Goal: Information Seeking & Learning: Find specific fact

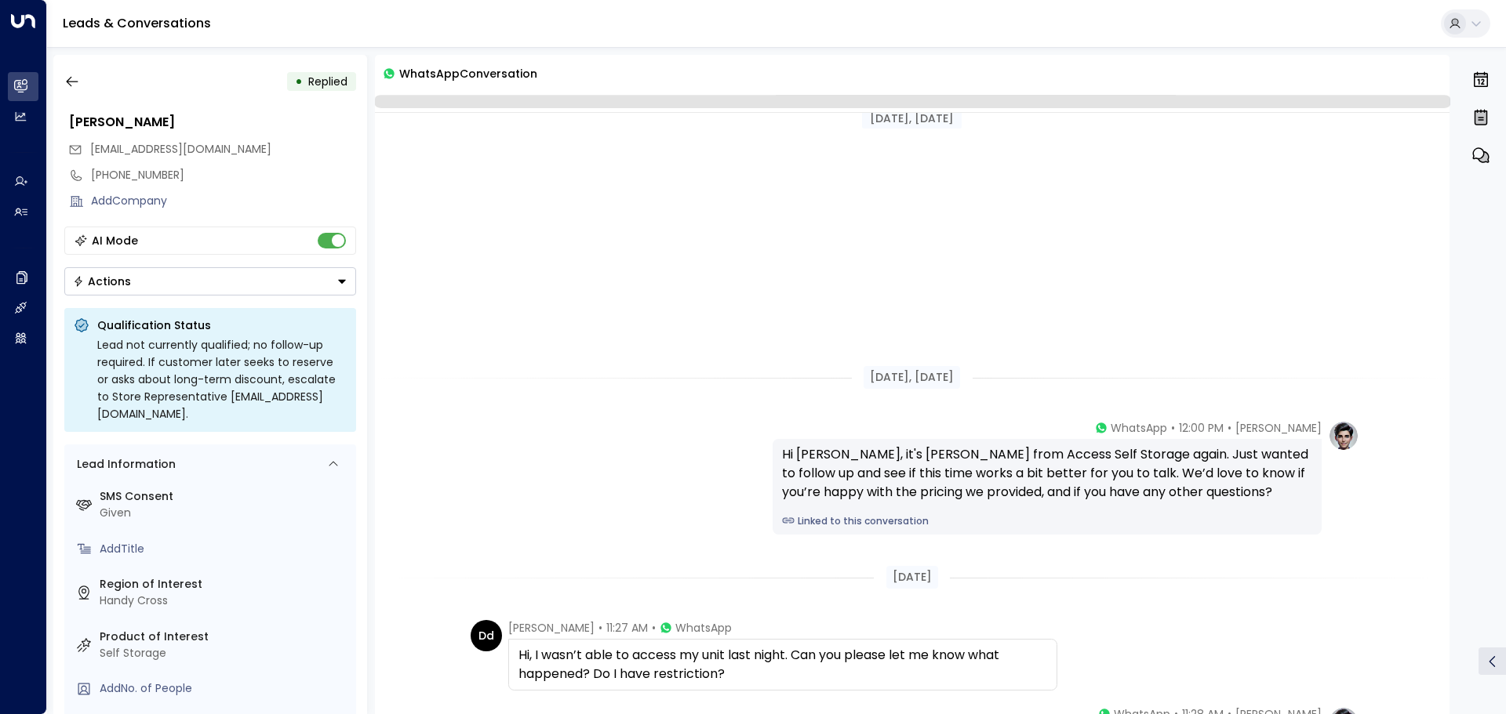
scroll to position [397, 0]
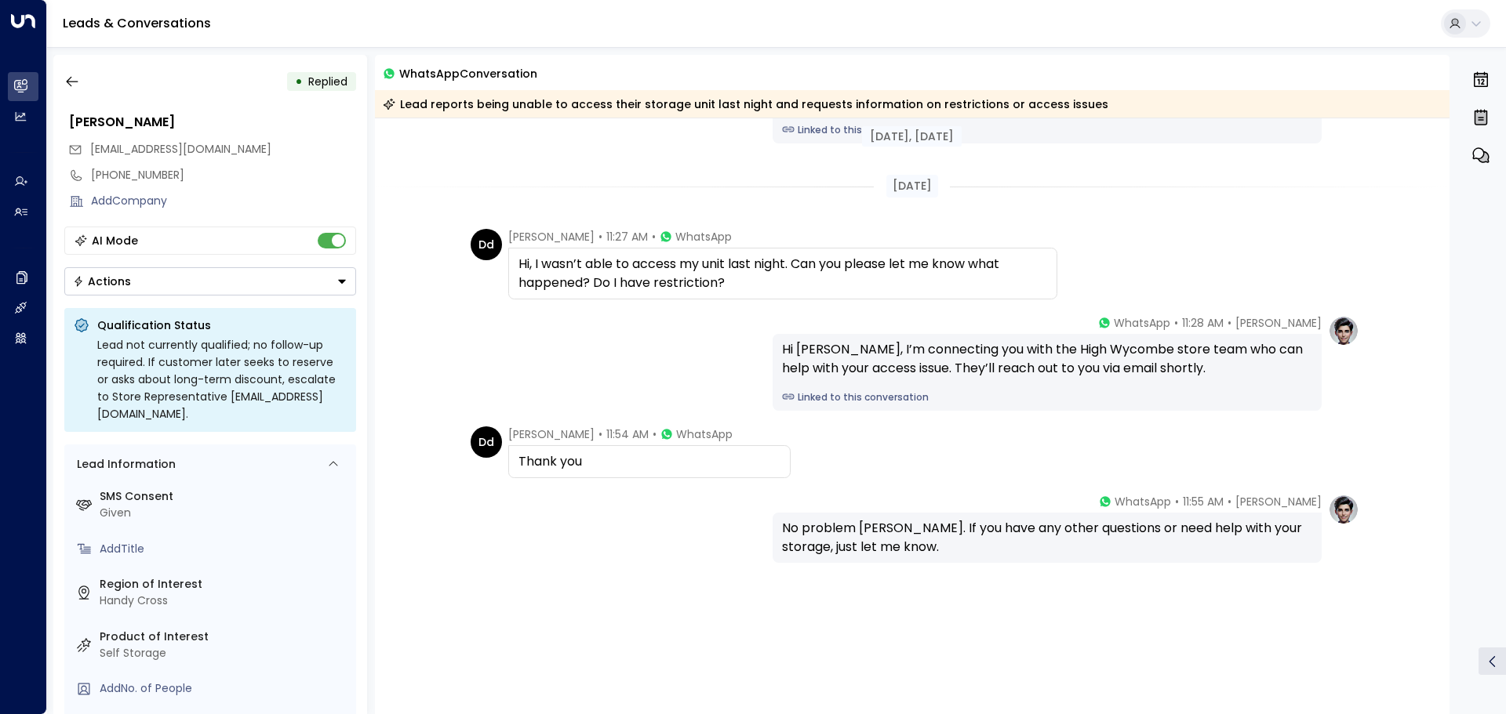
drag, startPoint x: 1448, startPoint y: 437, endPoint x: 1460, endPoint y: 267, distance: 169.8
click at [1460, 267] on div "• Replied [PERSON_NAME] [PERSON_NAME][EMAIL_ADDRESS][DOMAIN_NAME] [PHONE_NUMBER…" at bounding box center [779, 384] width 1453 height 659
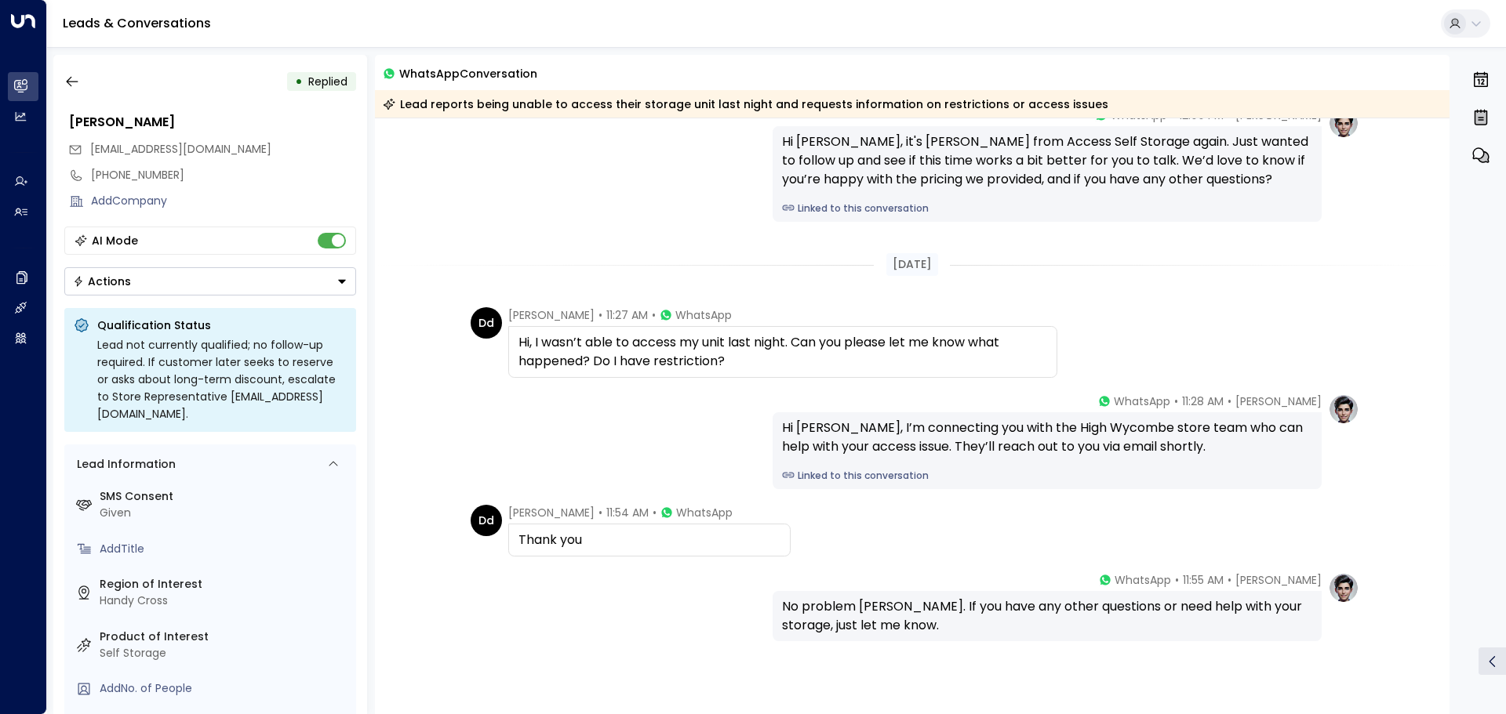
click at [1358, 285] on div "[DATE]" at bounding box center [912, 265] width 1075 height 54
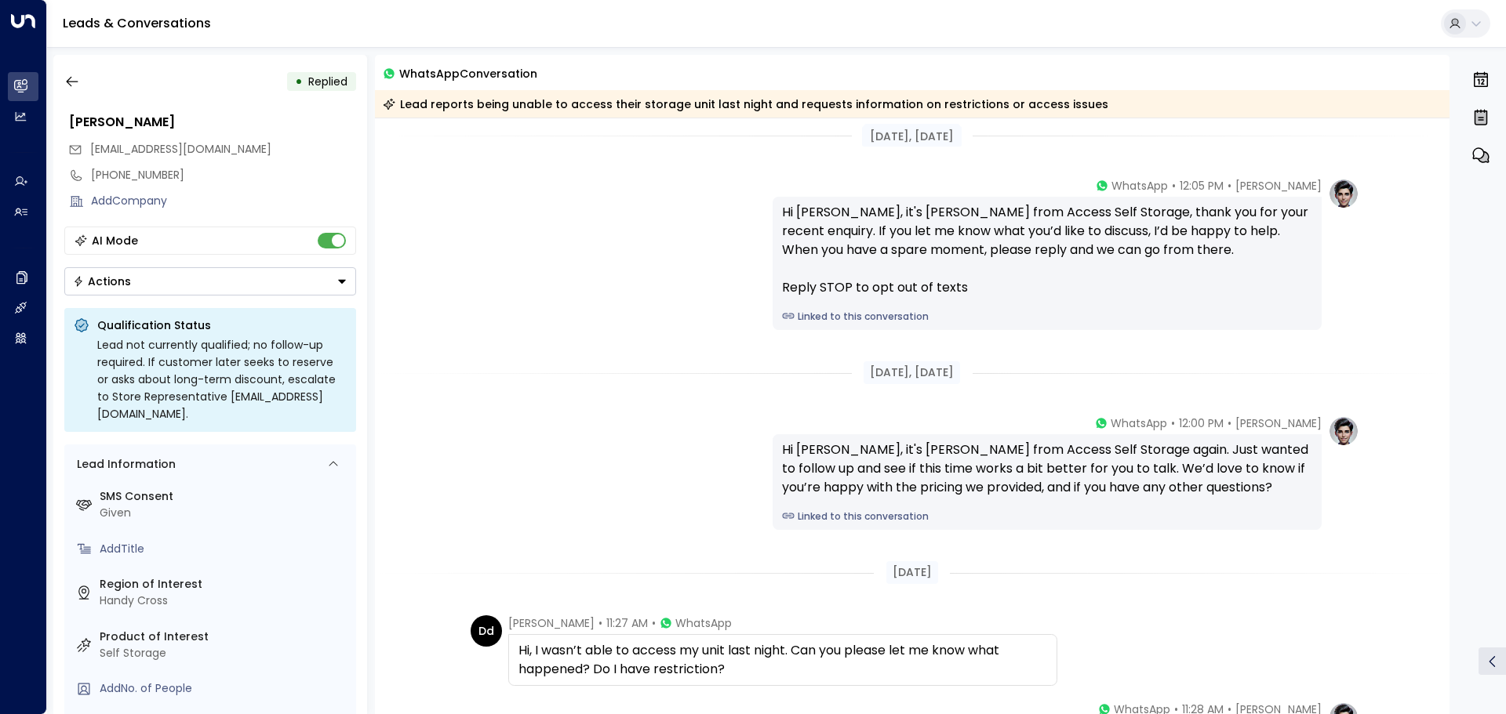
scroll to position [0, 0]
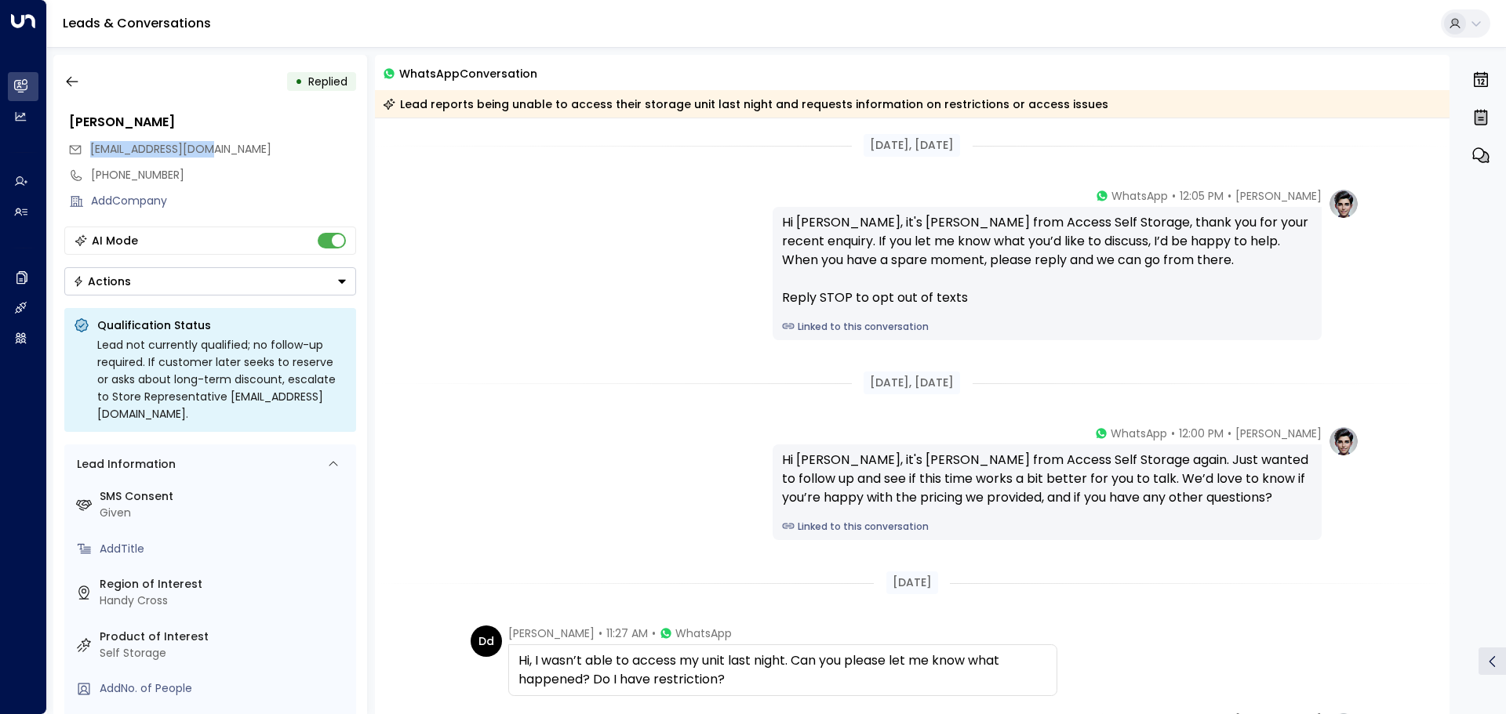
drag, startPoint x: 90, startPoint y: 149, endPoint x: 224, endPoint y: 149, distance: 134.1
click at [224, 149] on span "[EMAIL_ADDRESS][DOMAIN_NAME]" at bounding box center [180, 149] width 181 height 16
copy span "[EMAIL_ADDRESS][DOMAIN_NAME]"
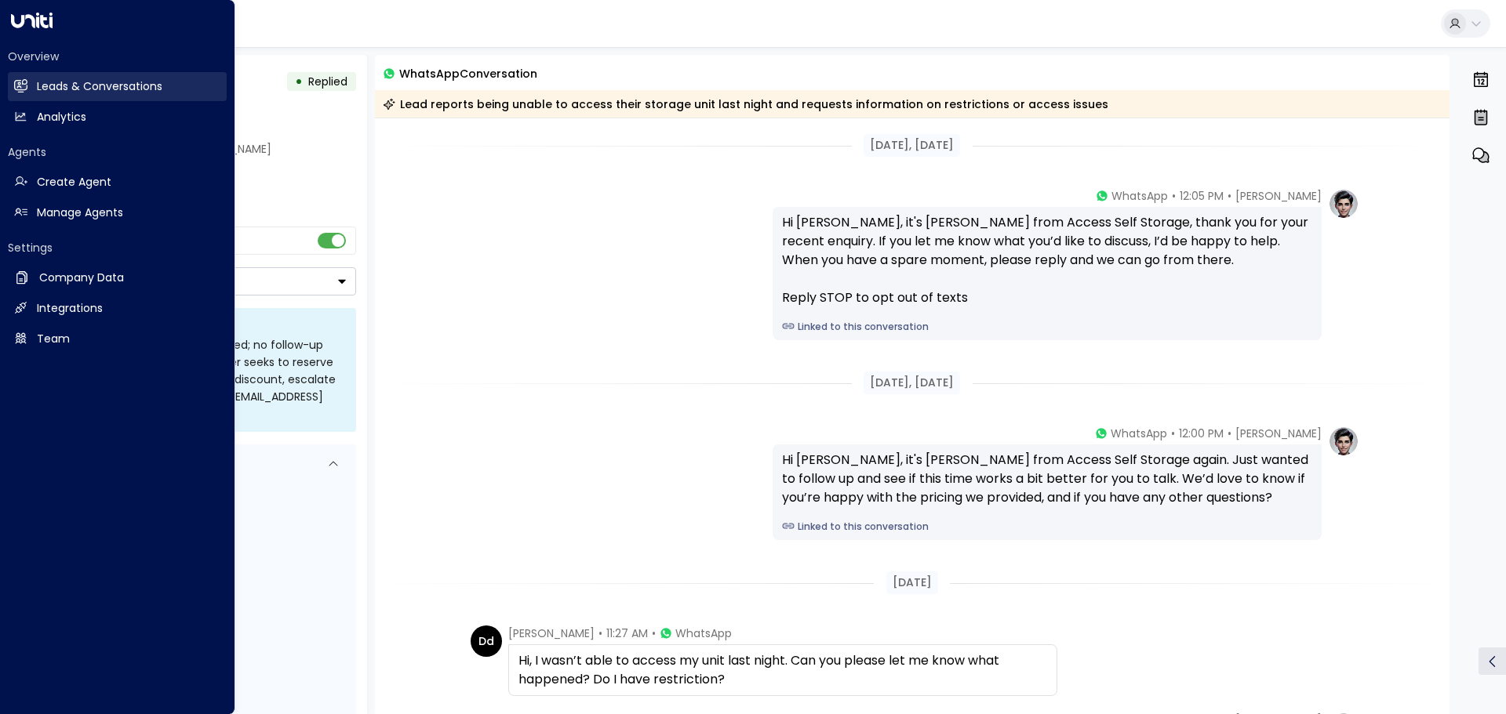
click at [24, 82] on icon at bounding box center [20, 85] width 13 height 13
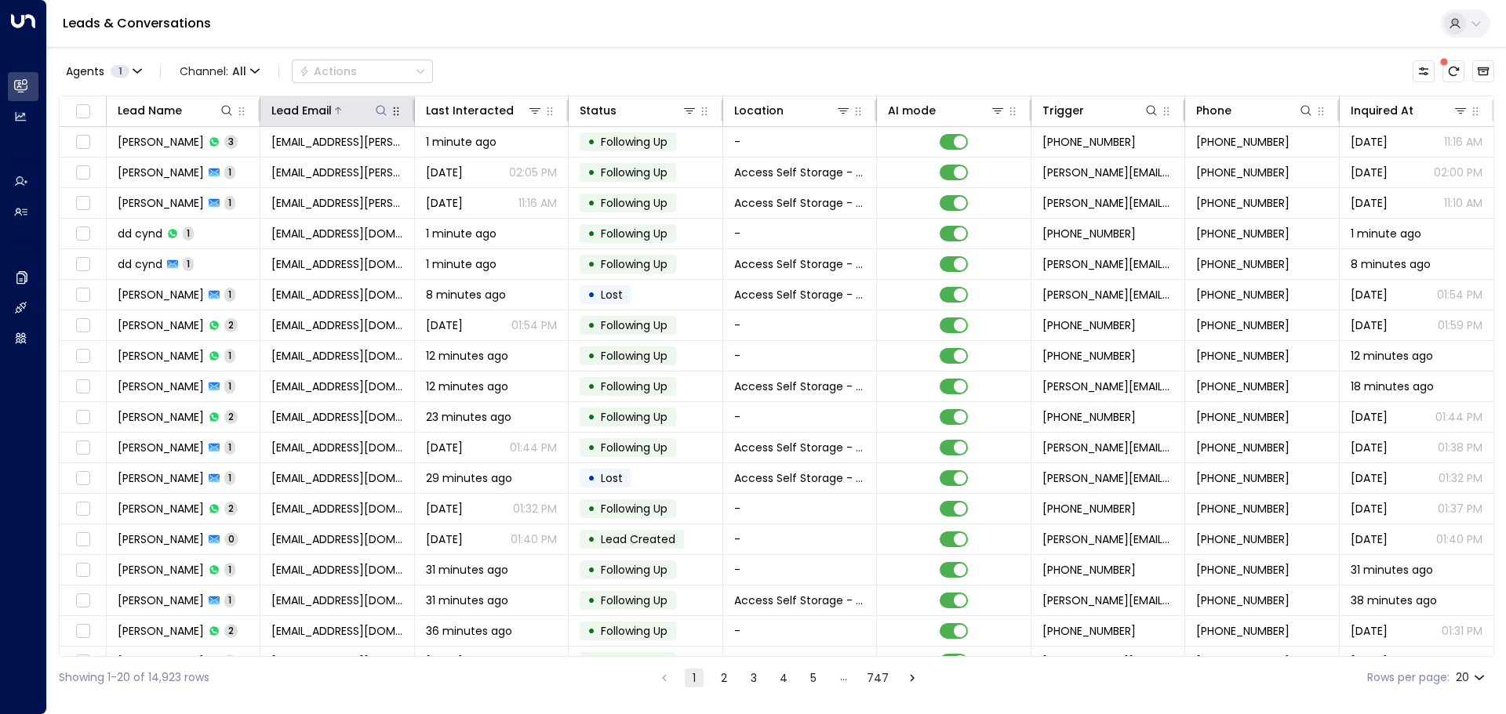
click at [382, 107] on icon at bounding box center [381, 110] width 10 height 10
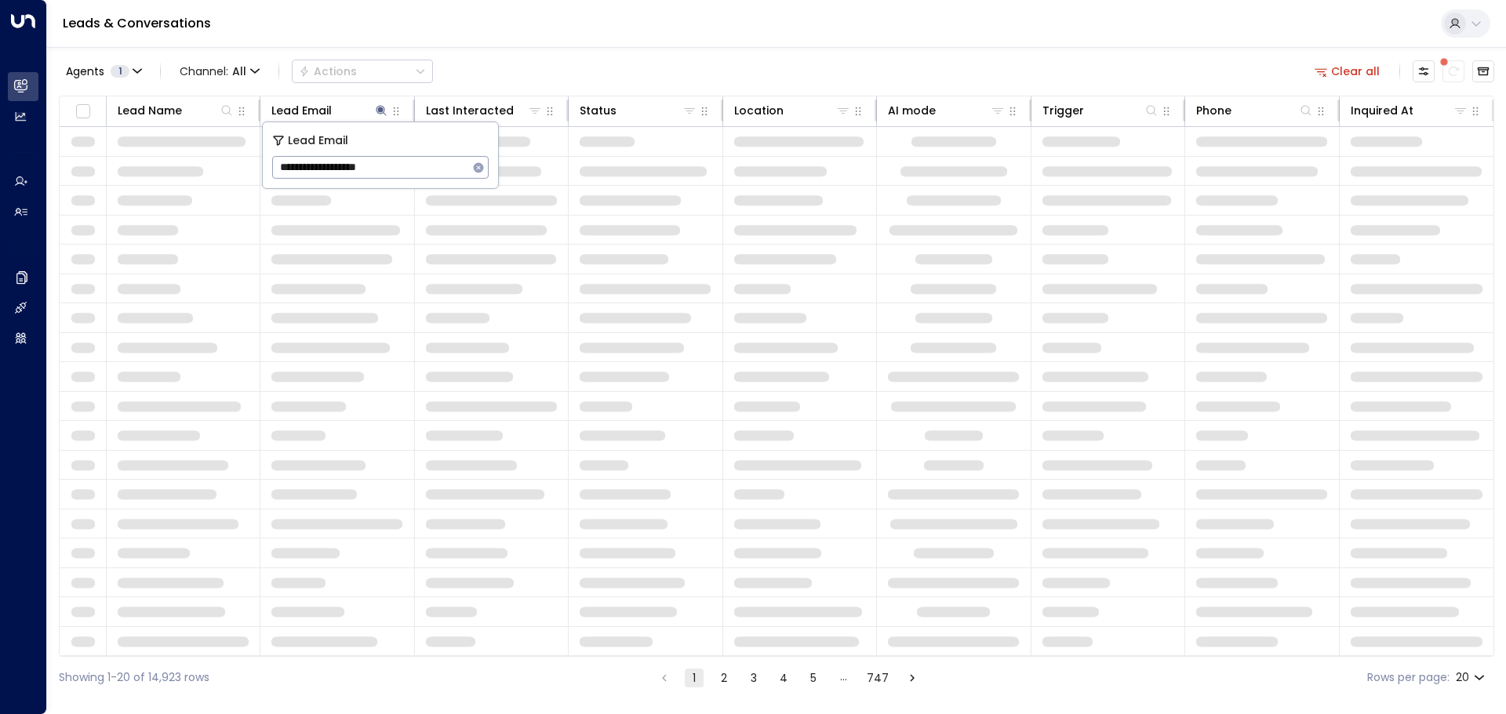
type input "**********"
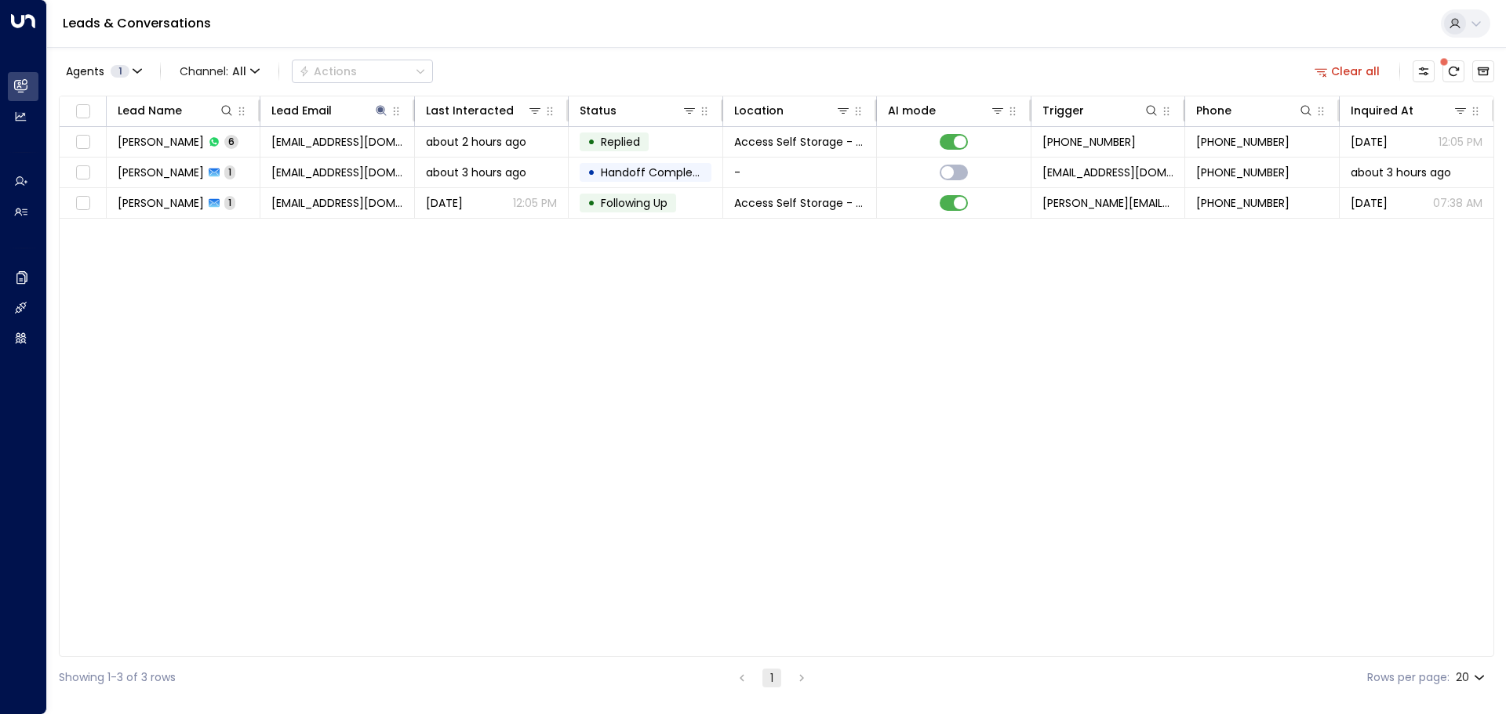
click at [372, 276] on div "Lead Name Lead Email Last Interacted Status Location AI mode Trigger Phone Inqu…" at bounding box center [776, 376] width 1435 height 561
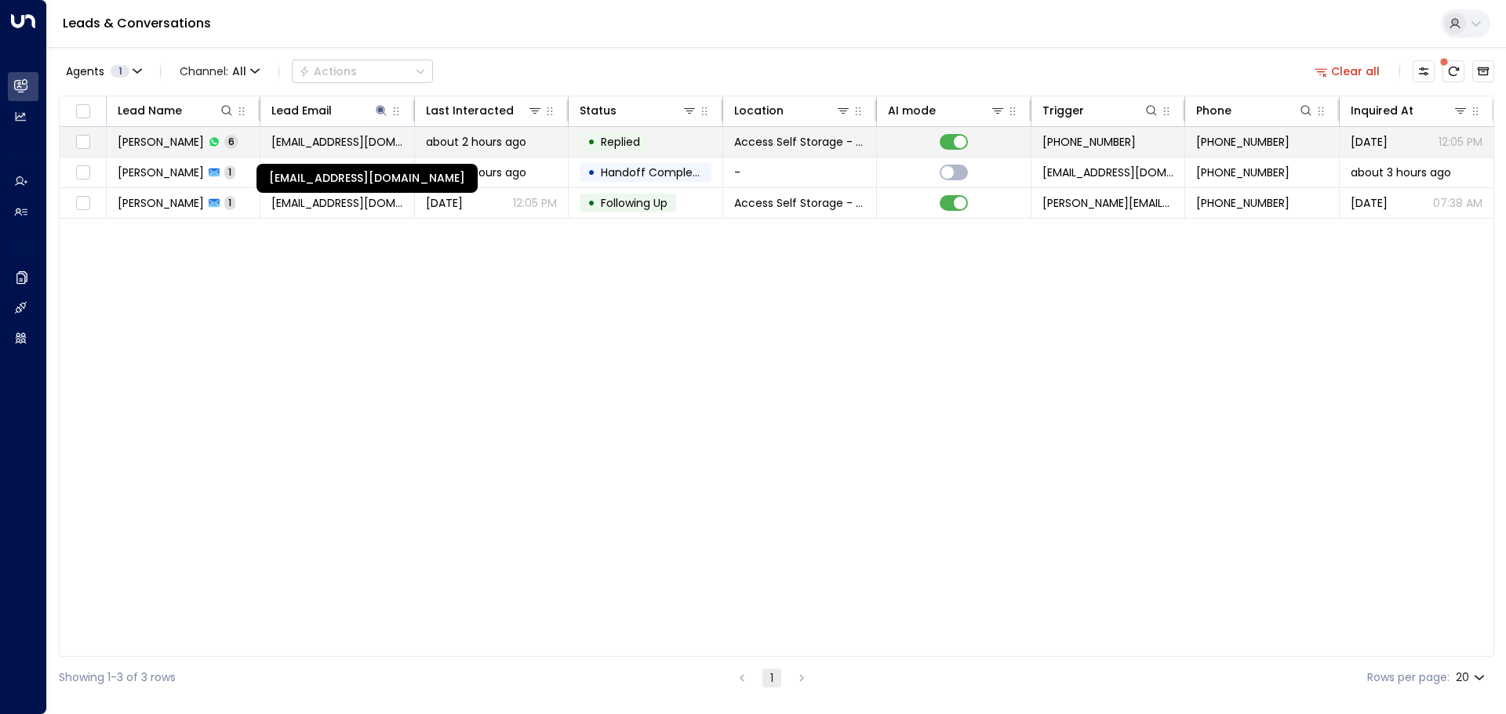
click at [333, 140] on span "[EMAIL_ADDRESS][DOMAIN_NAME]" at bounding box center [336, 142] width 131 height 16
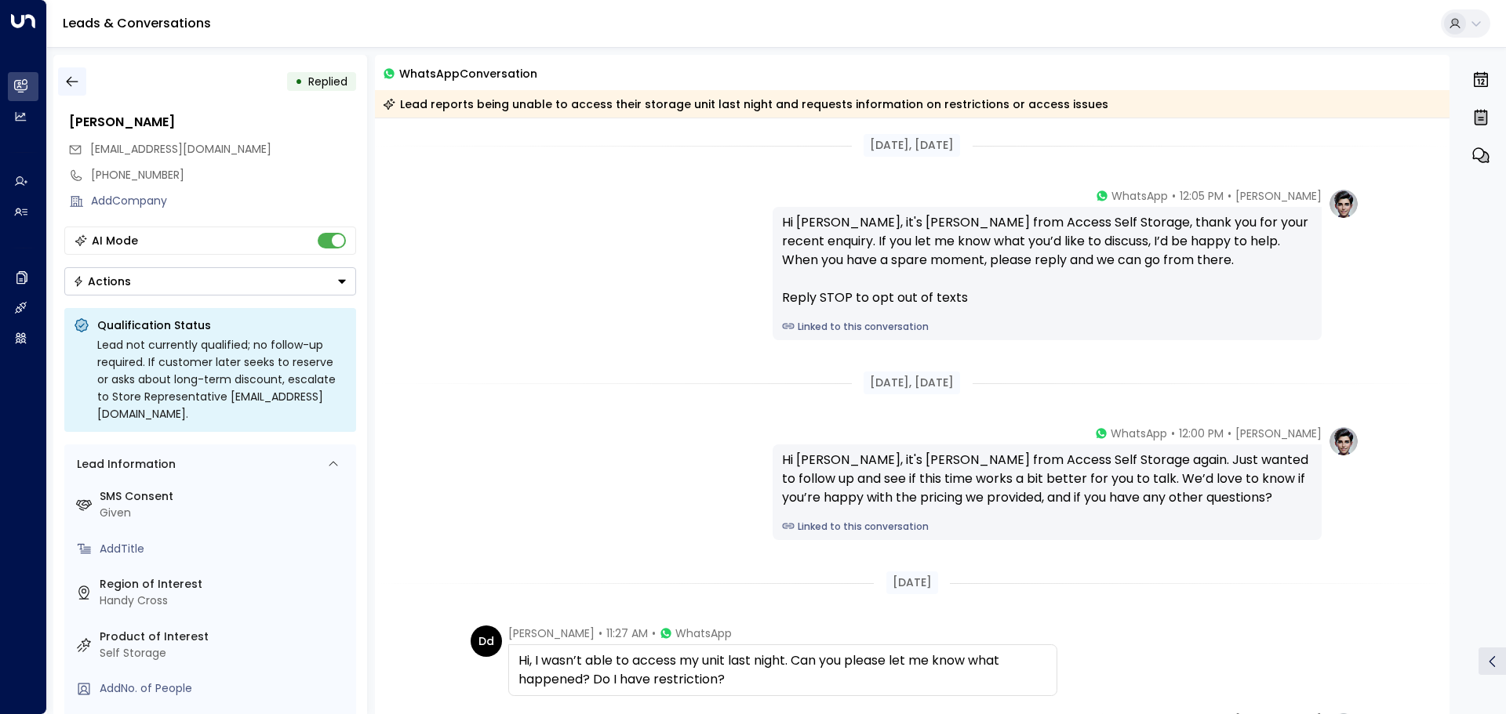
click at [71, 82] on icon "button" at bounding box center [72, 82] width 16 height 16
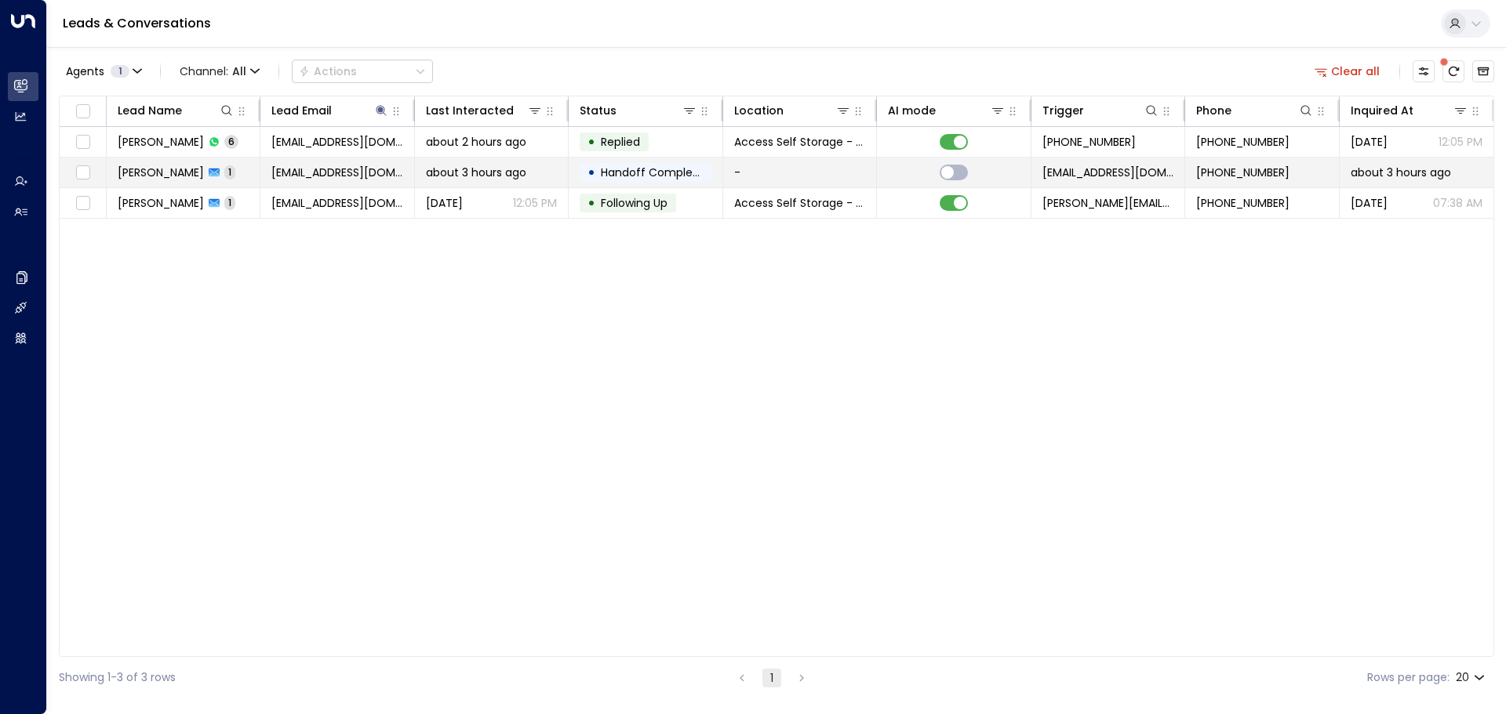
click at [232, 165] on div "[PERSON_NAME] 1" at bounding box center [177, 173] width 118 height 16
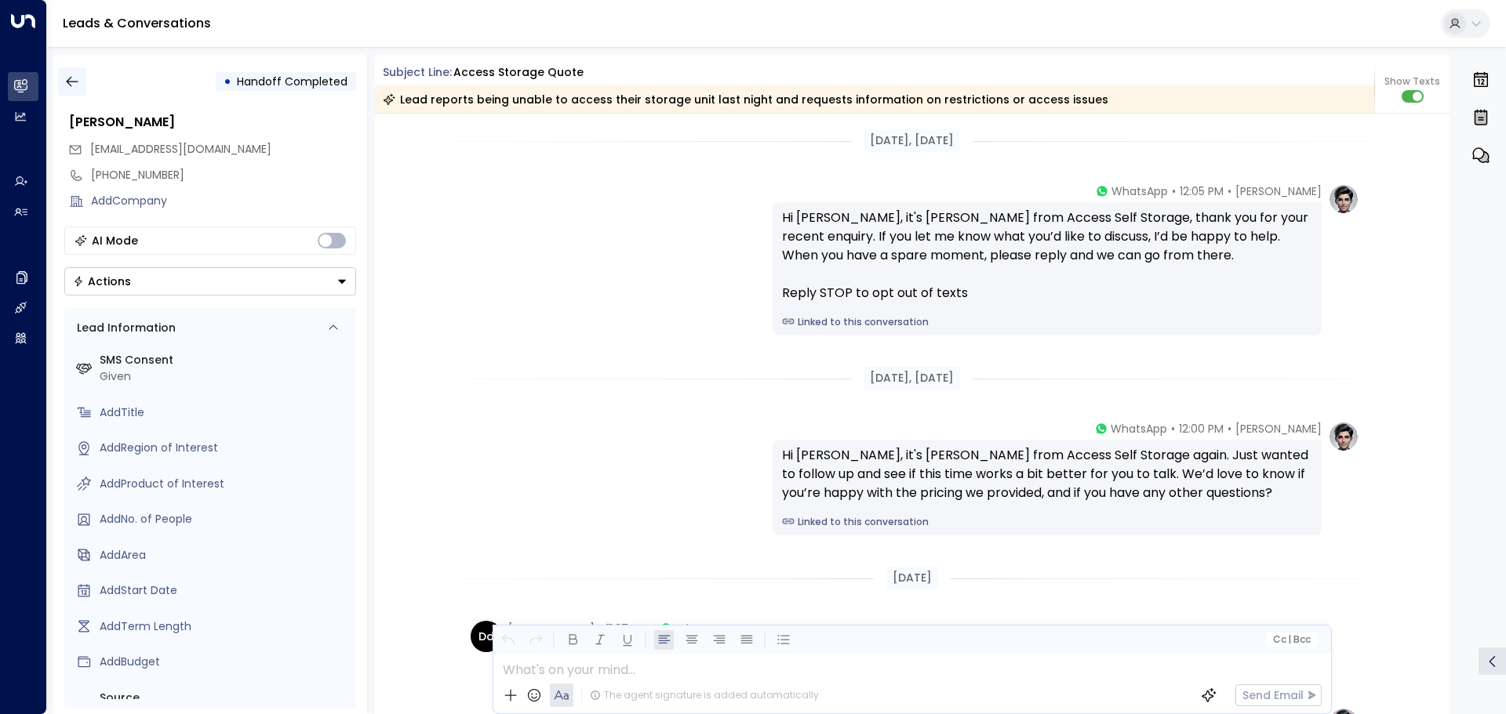
click at [84, 81] on button "button" at bounding box center [72, 81] width 28 height 28
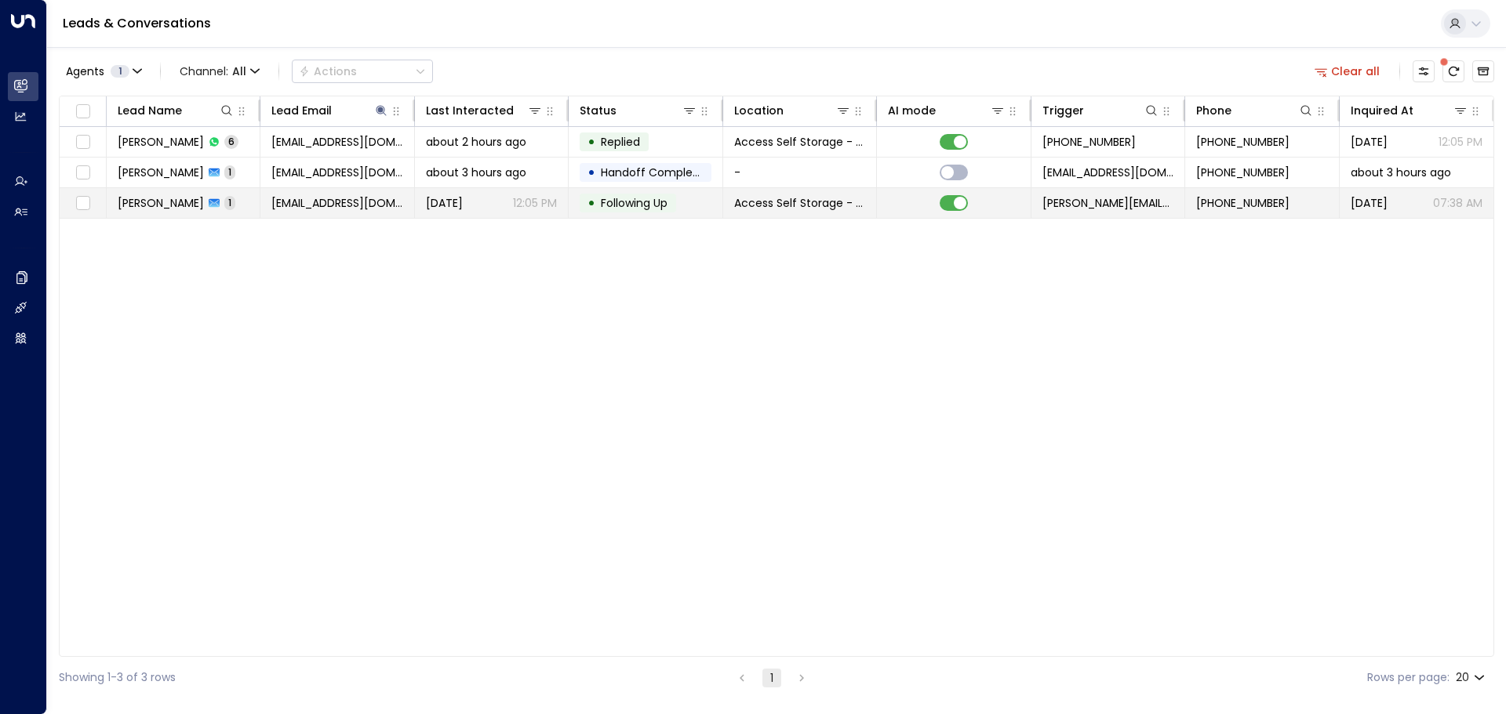
click at [154, 206] on span "[PERSON_NAME]" at bounding box center [161, 203] width 86 height 16
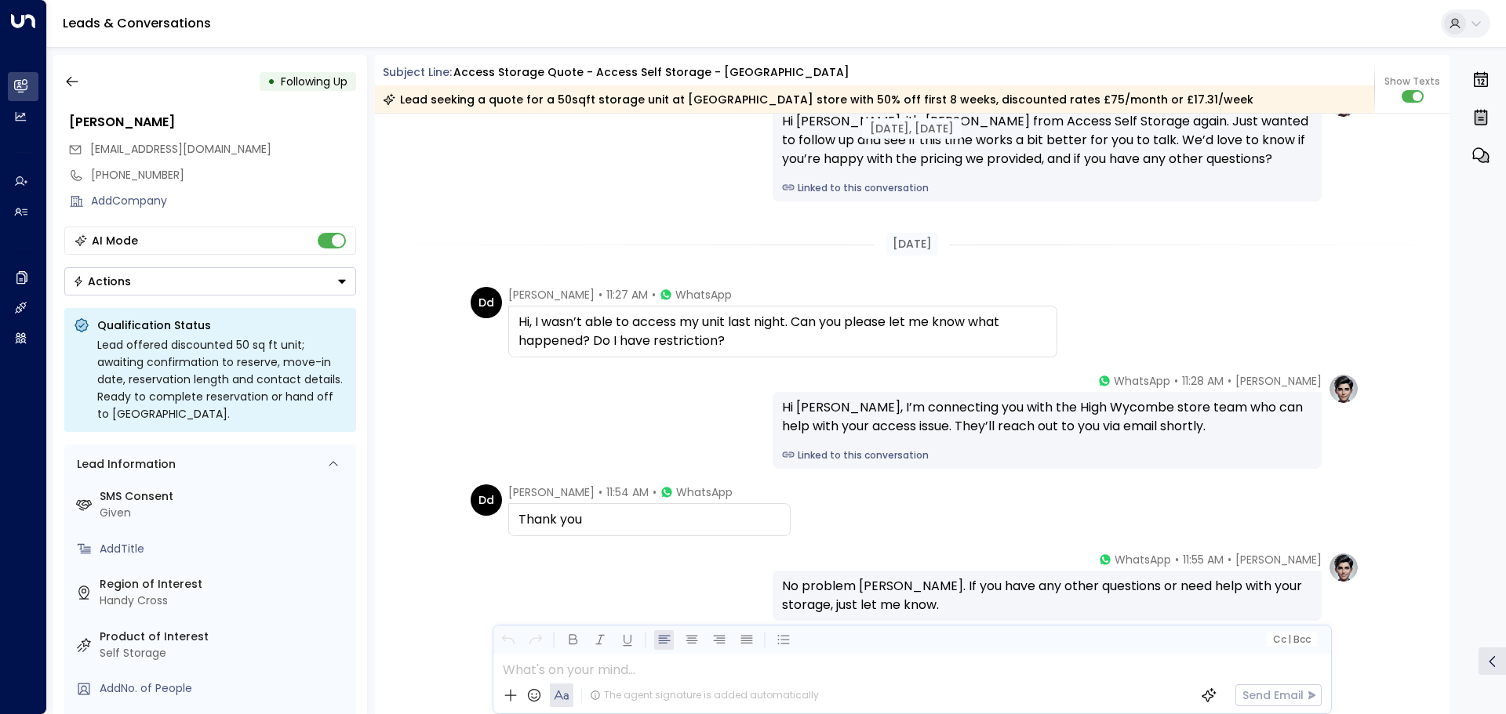
scroll to position [1606, 0]
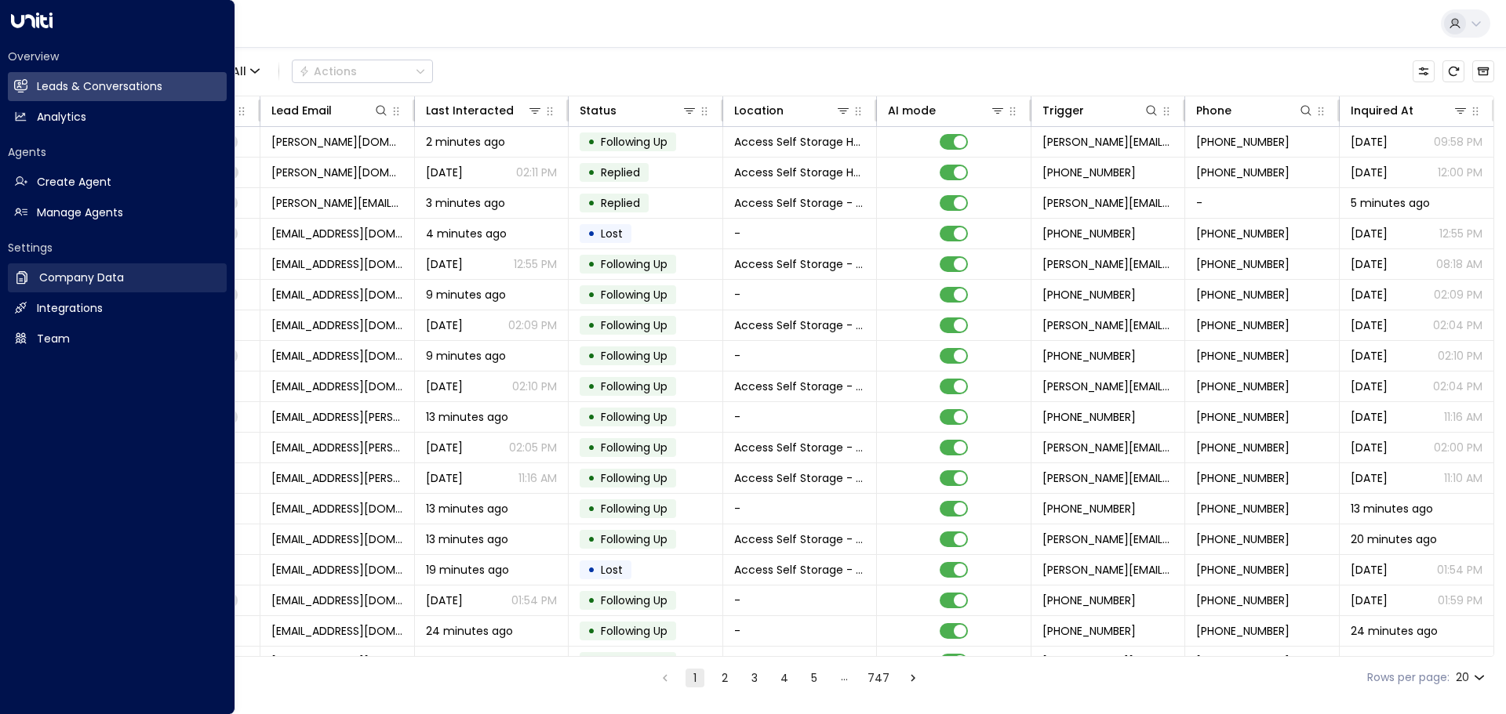
click at [60, 278] on h2 "Company Data" at bounding box center [81, 278] width 85 height 16
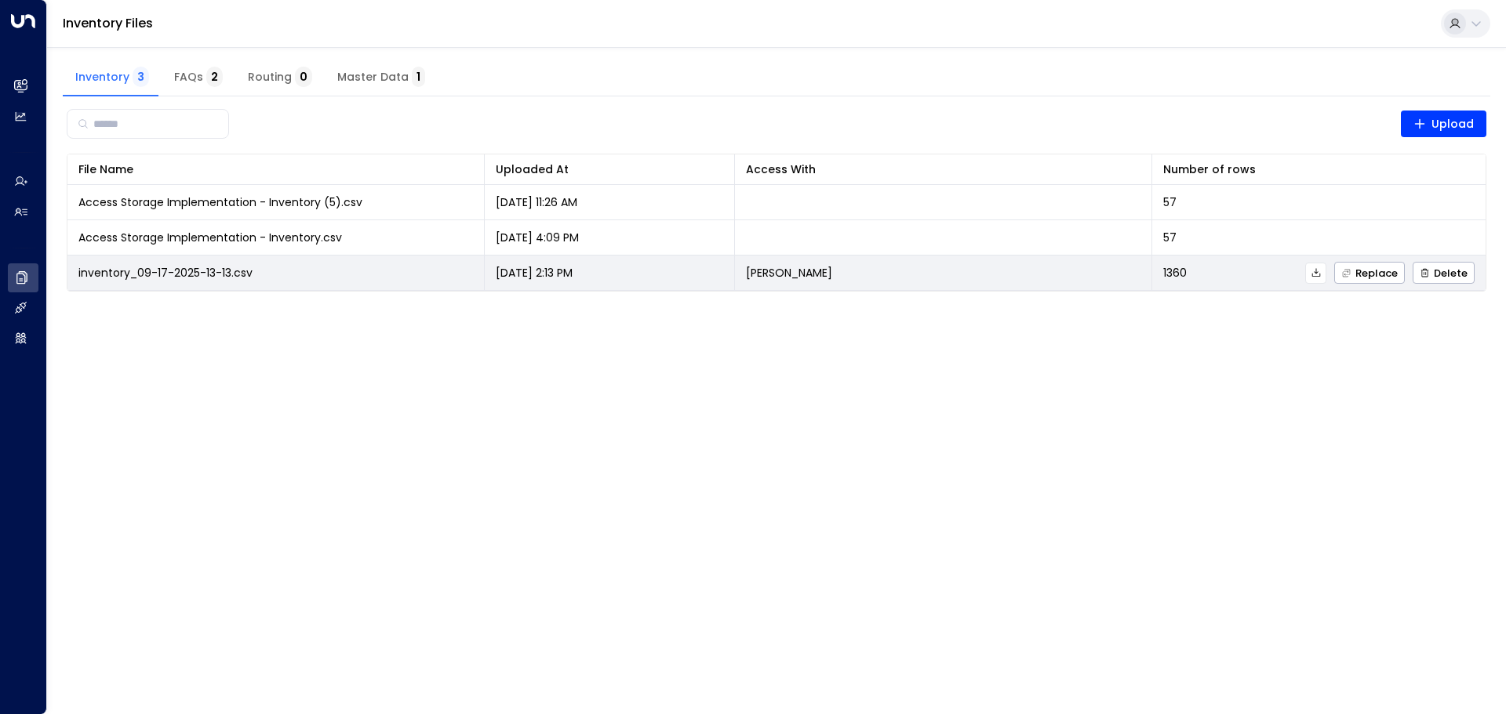
click at [1314, 278] on icon at bounding box center [1315, 272] width 11 height 11
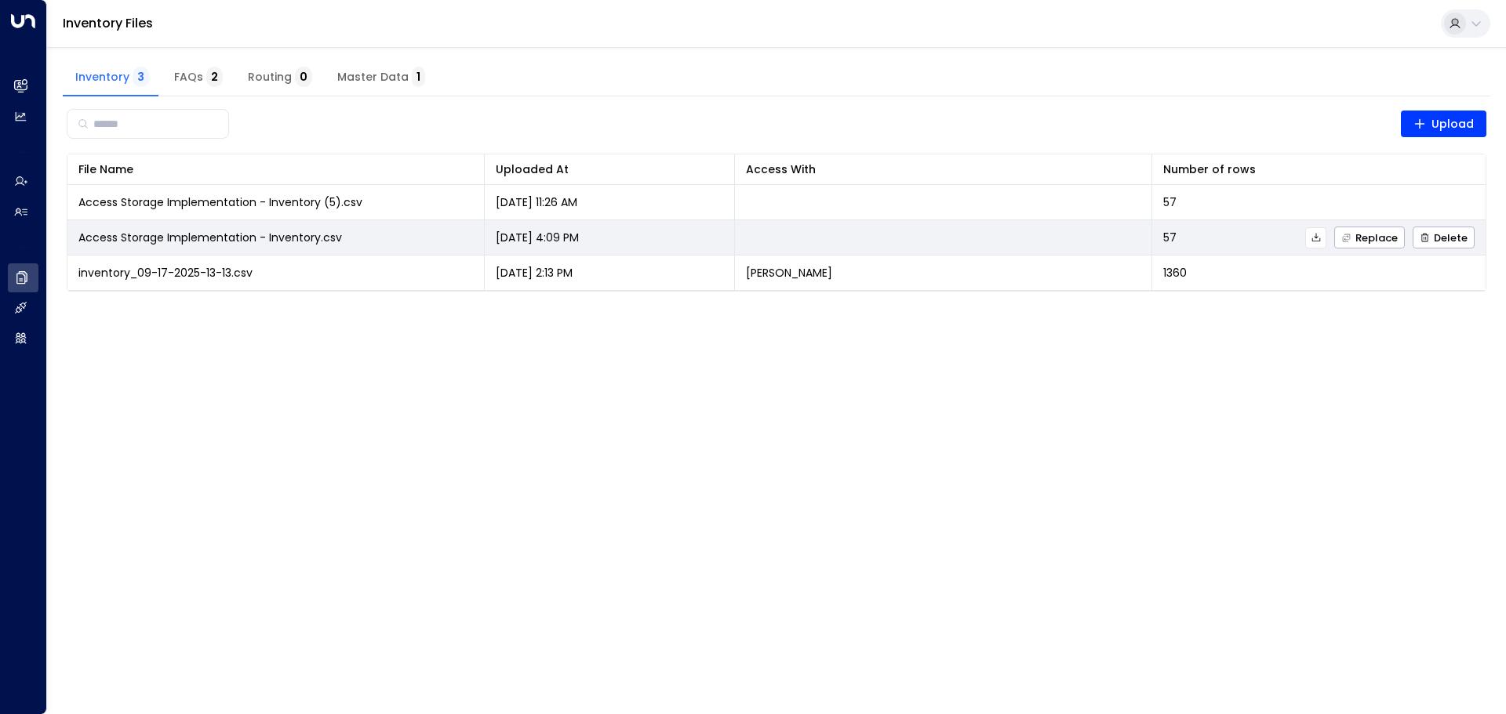
click at [1311, 240] on icon at bounding box center [1315, 237] width 11 height 11
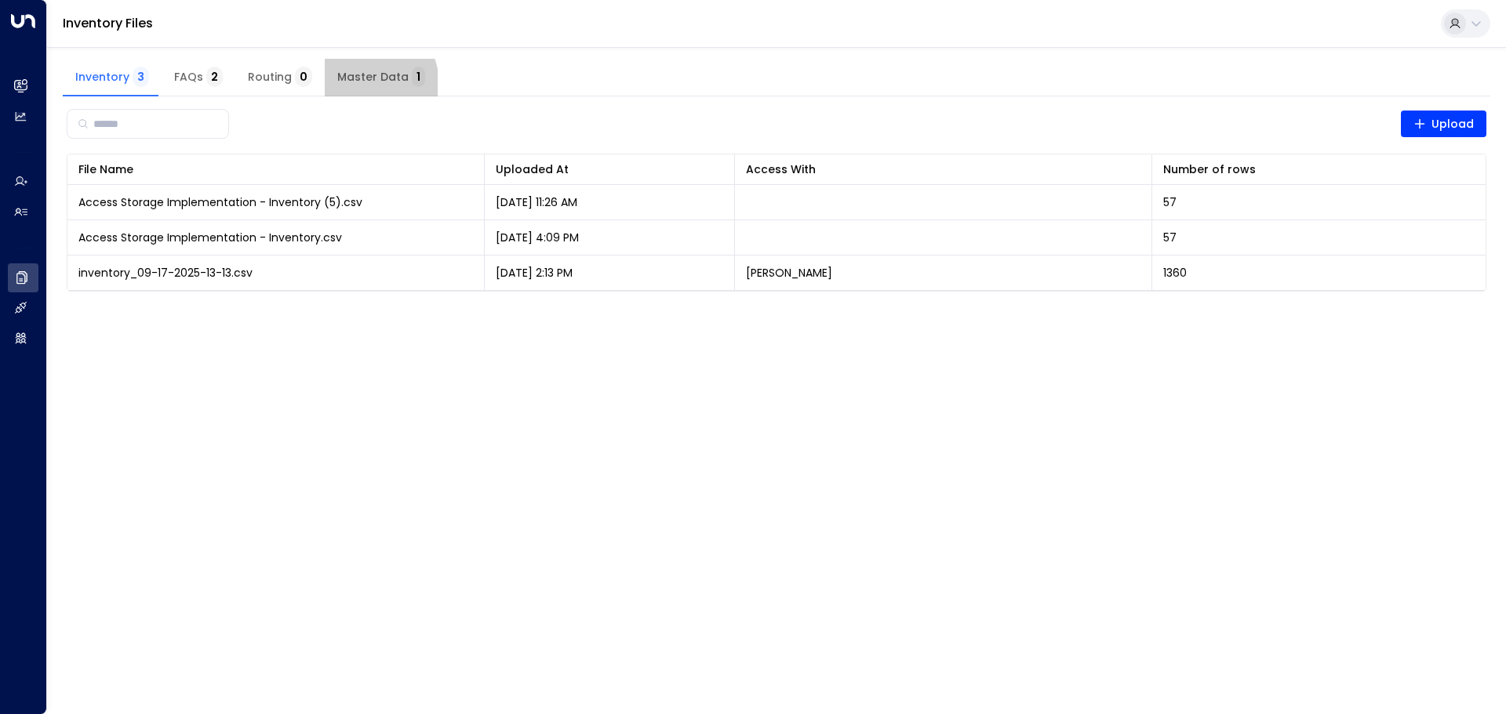
click at [353, 85] on button "Master Data 1" at bounding box center [381, 78] width 113 height 38
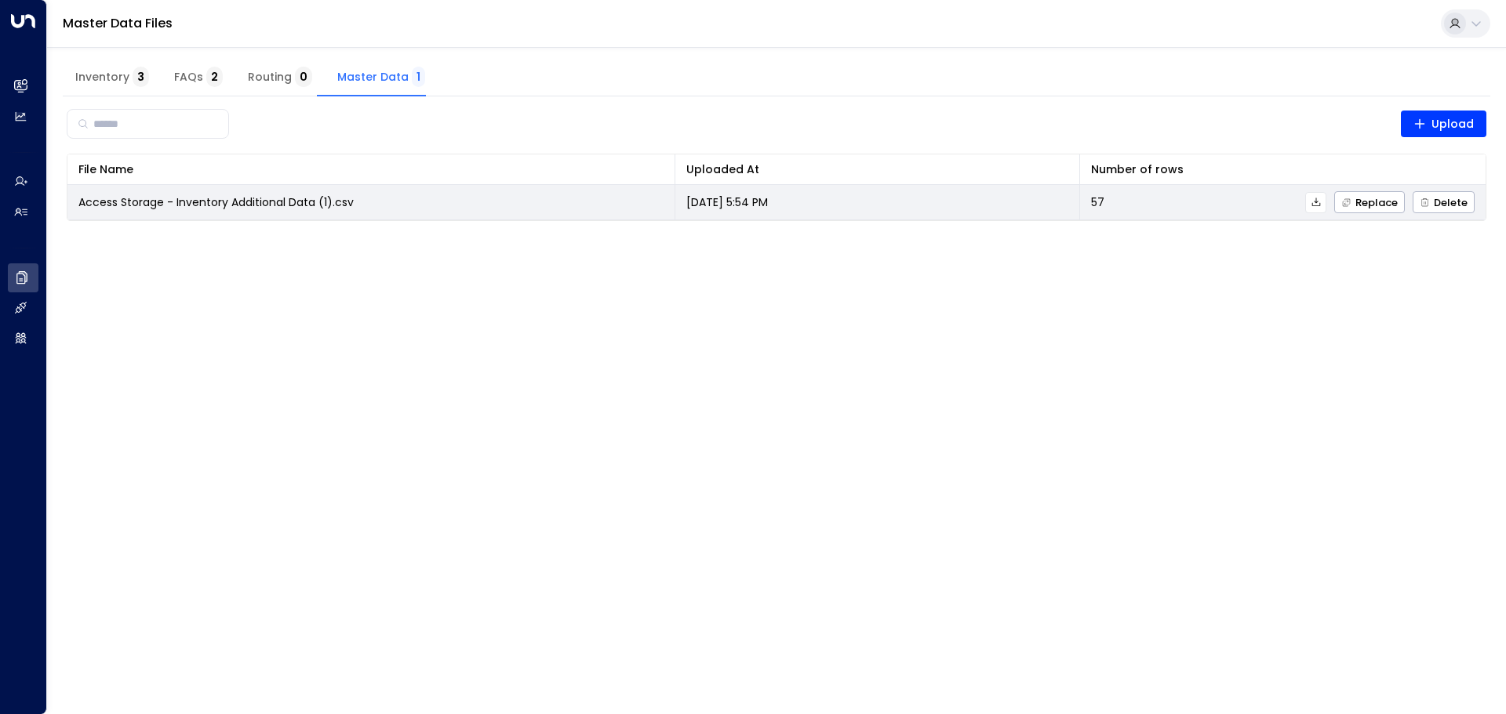
click at [1313, 204] on icon at bounding box center [1315, 202] width 11 height 11
